Goal: Information Seeking & Learning: Check status

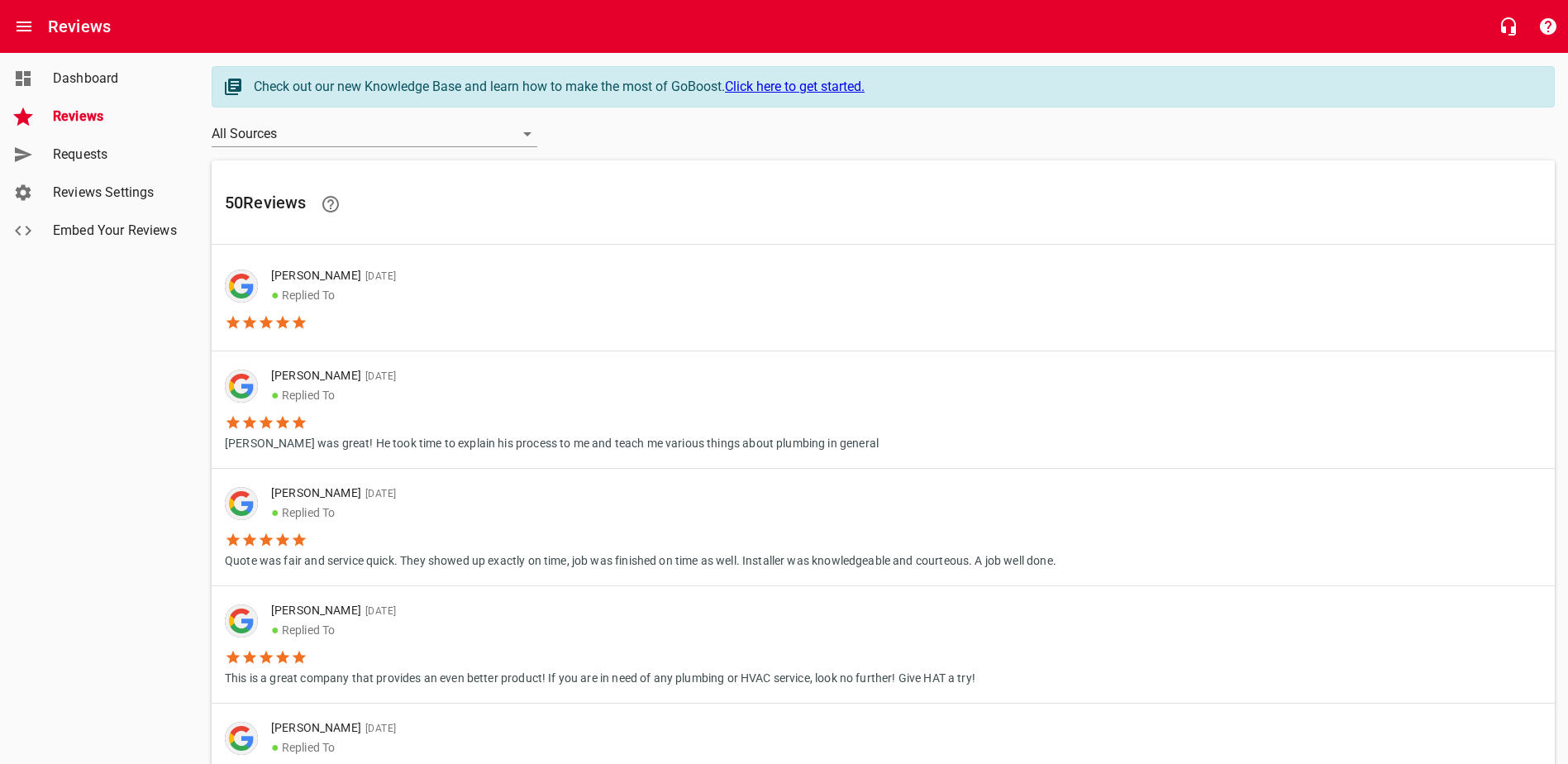
click at [100, 79] on span "Dashboard" at bounding box center [115, 79] width 125 height 20
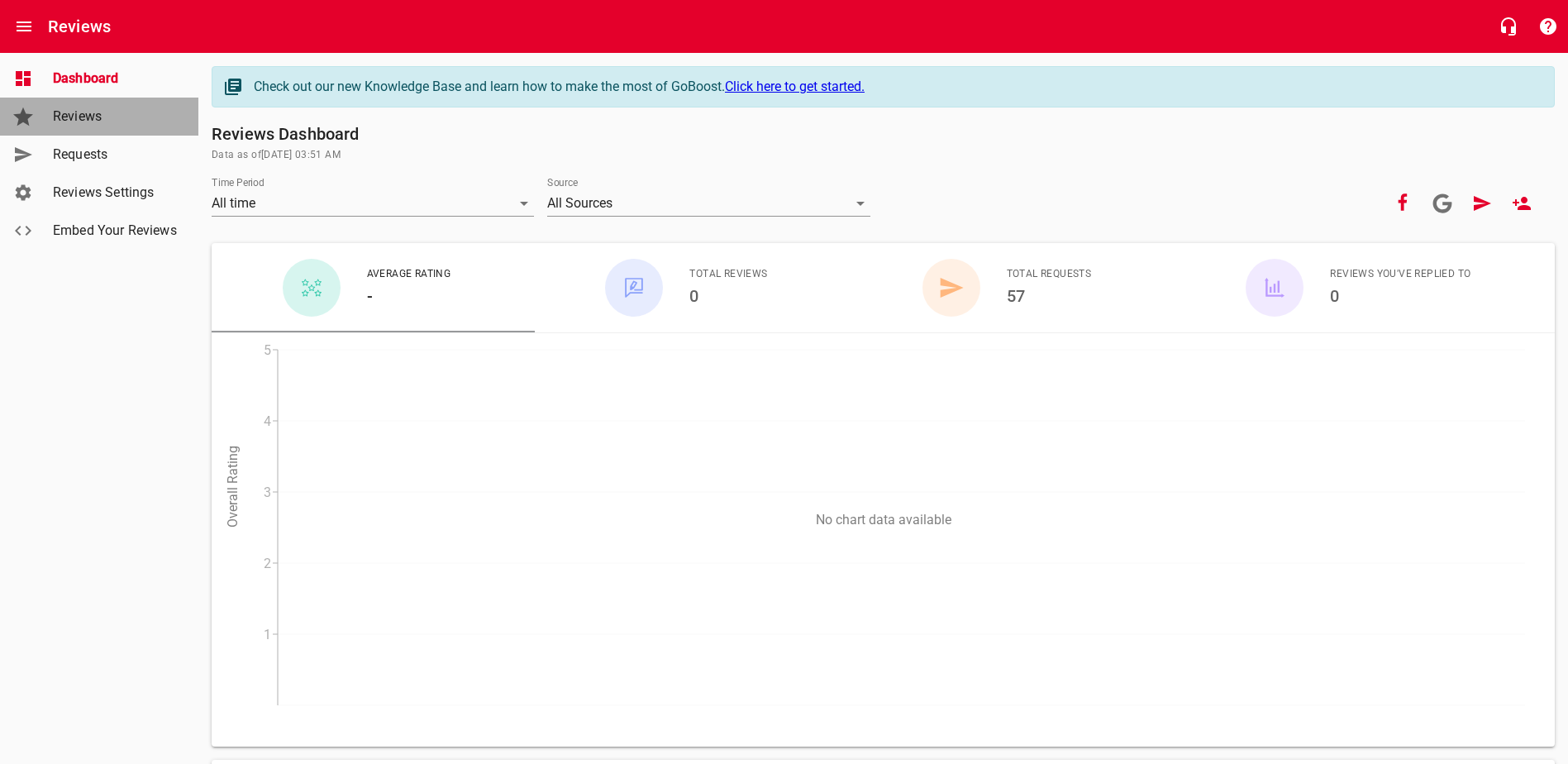
click at [104, 116] on span "Reviews" at bounding box center [115, 117] width 125 height 20
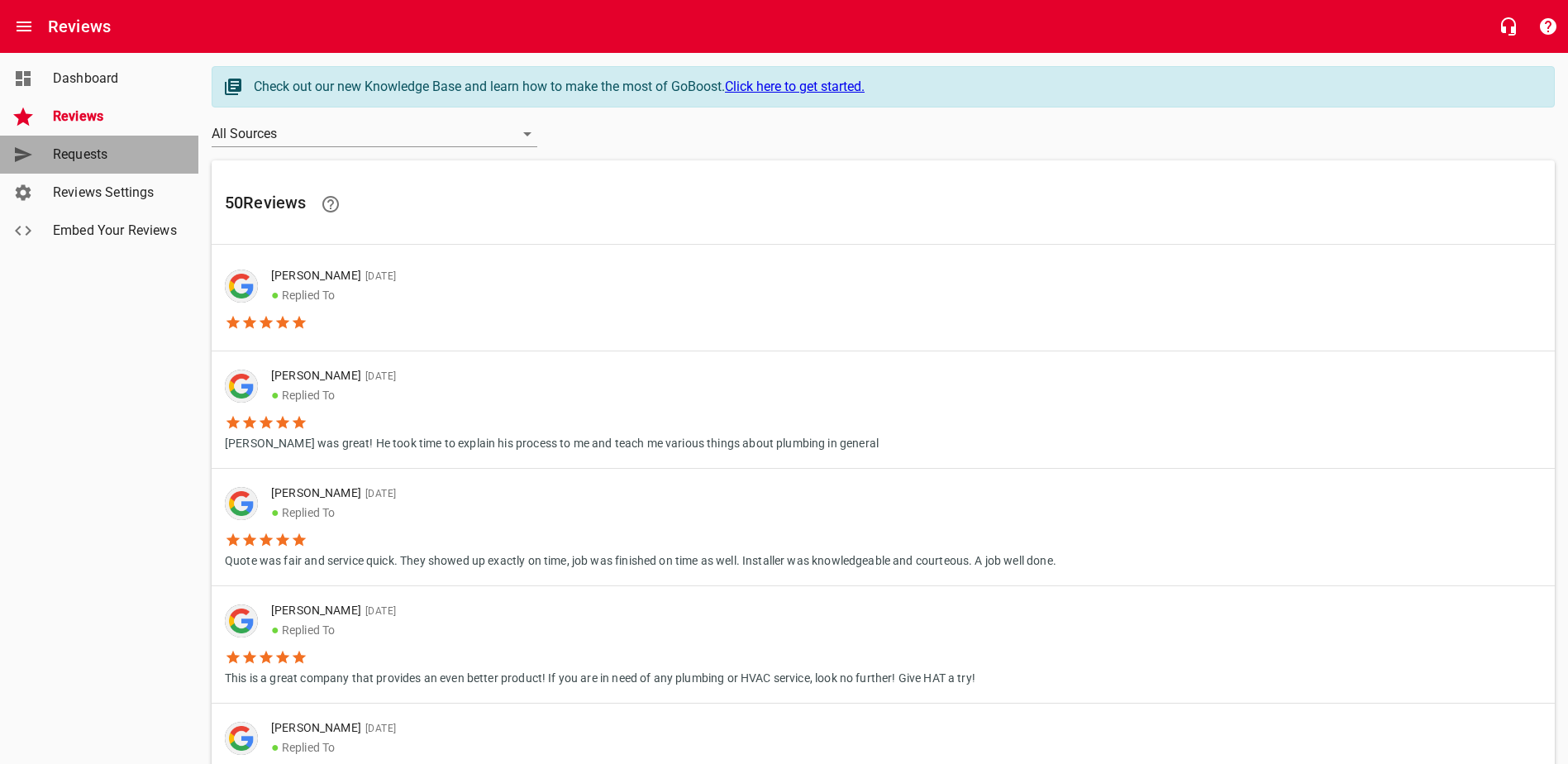
click at [130, 155] on span "Requests" at bounding box center [115, 155] width 125 height 20
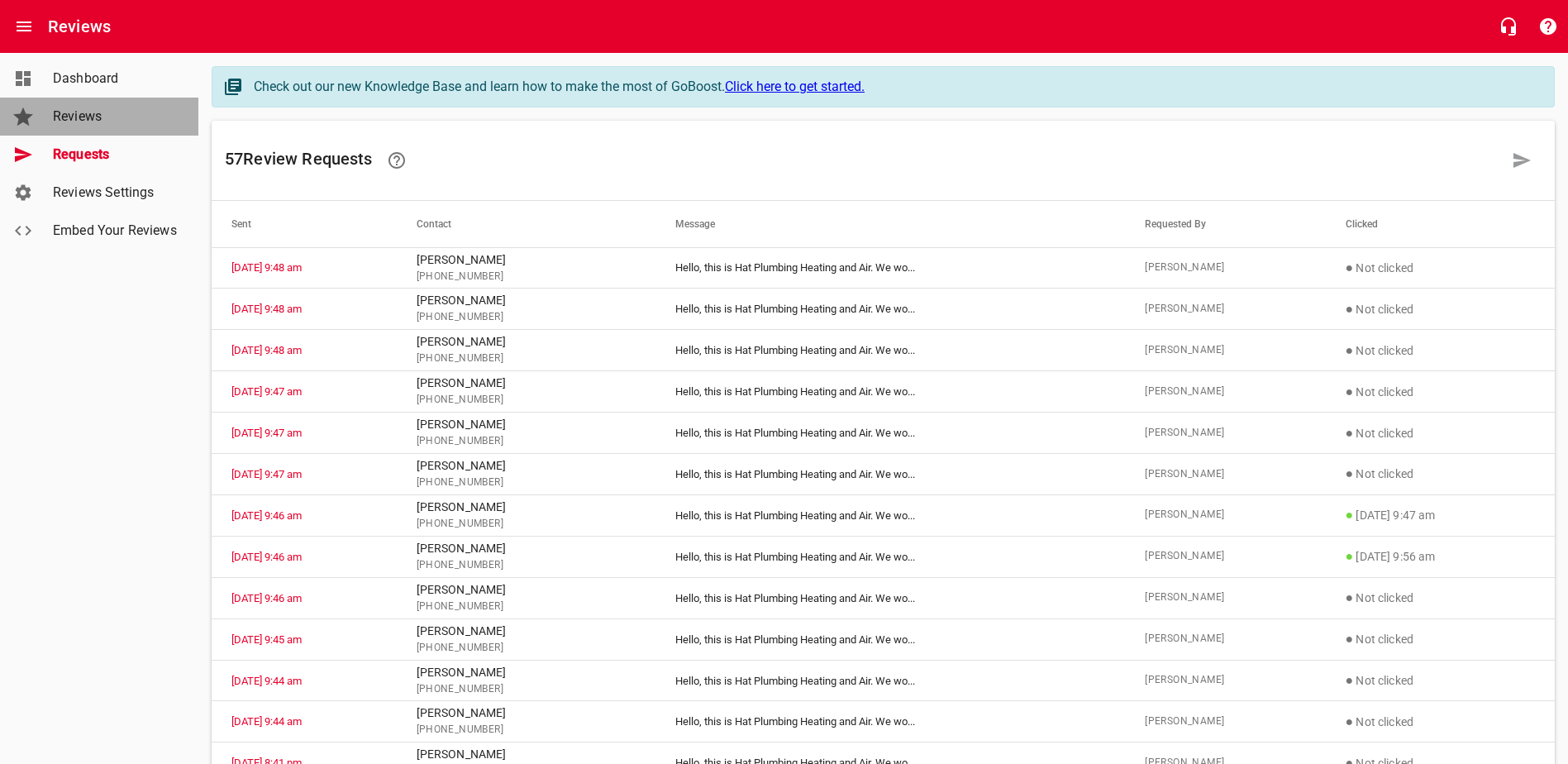
click at [137, 119] on span "Reviews" at bounding box center [115, 117] width 125 height 20
